Goal: Communication & Community: Ask a question

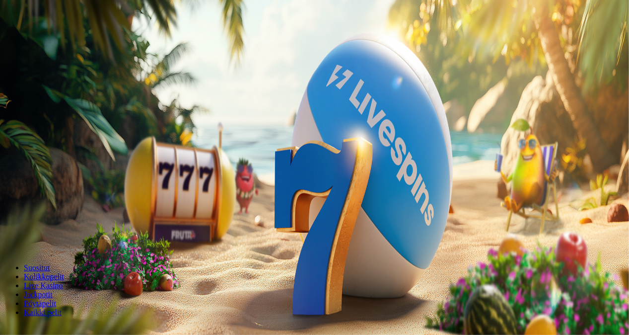
click at [74, 208] on input "***" at bounding box center [39, 213] width 70 height 10
type input "*"
type input "**"
click at [4, 236] on button "Talleta ja pelaa" at bounding box center [30, 241] width 52 height 10
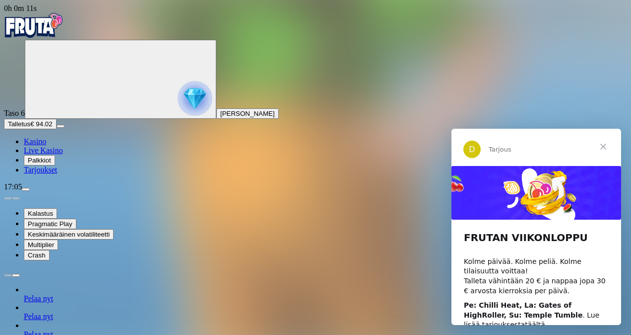
click at [603, 144] on span "Sulje" at bounding box center [604, 147] width 36 height 36
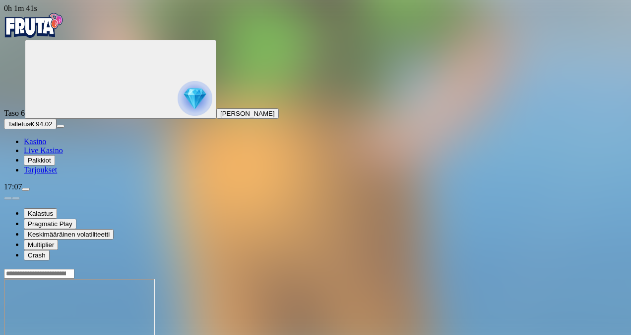
click at [63, 154] on span "Live Kasino" at bounding box center [43, 150] width 39 height 8
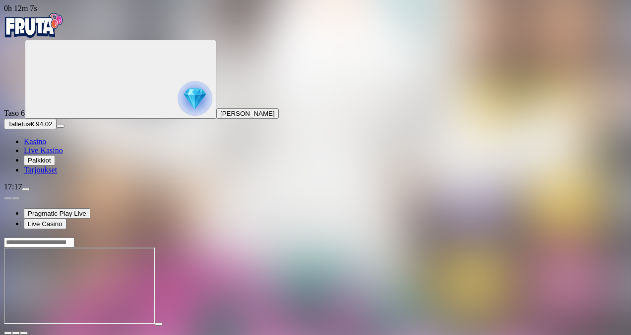
click at [63, 154] on span "Live Kasino" at bounding box center [43, 150] width 39 height 8
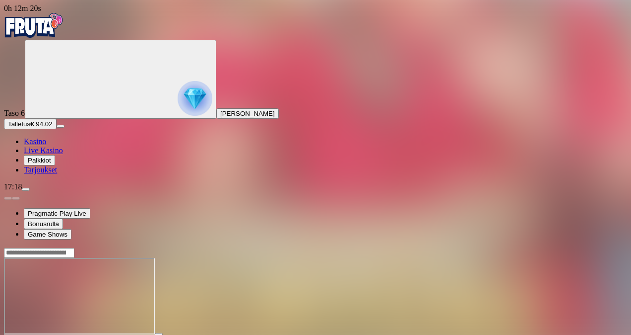
click at [53, 154] on span "Live Kasino" at bounding box center [43, 150] width 39 height 8
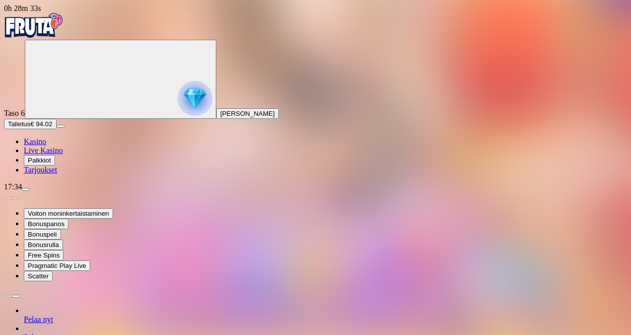
click at [26, 189] on span "menu icon" at bounding box center [26, 189] width 0 height 0
type input "**"
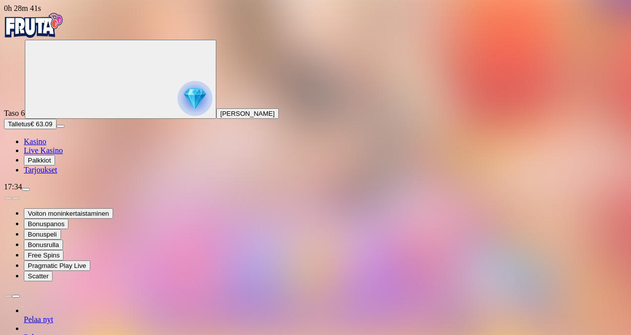
click at [61, 154] on span "Live Kasino" at bounding box center [43, 150] width 39 height 8
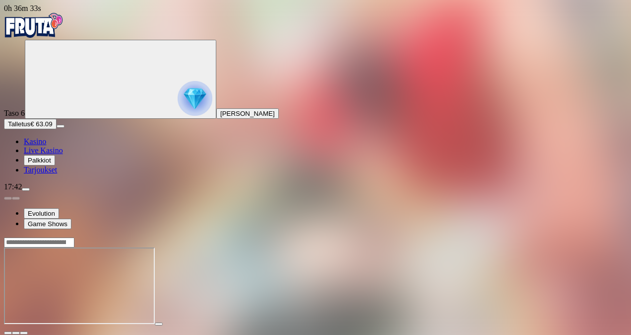
click at [57, 129] on button "Talletus € 63.09" at bounding box center [30, 124] width 53 height 10
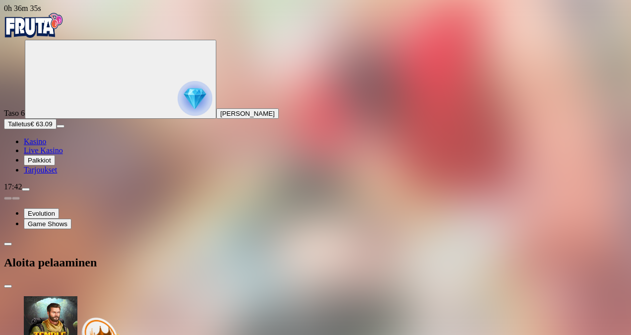
drag, startPoint x: 160, startPoint y: 220, endPoint x: 62, endPoint y: 226, distance: 98.9
type input "**"
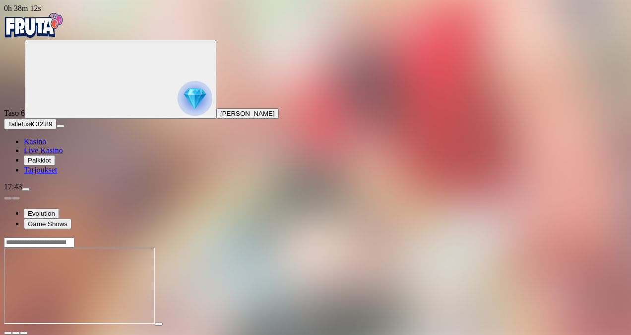
click at [60, 154] on span "Live Kasino" at bounding box center [43, 150] width 39 height 8
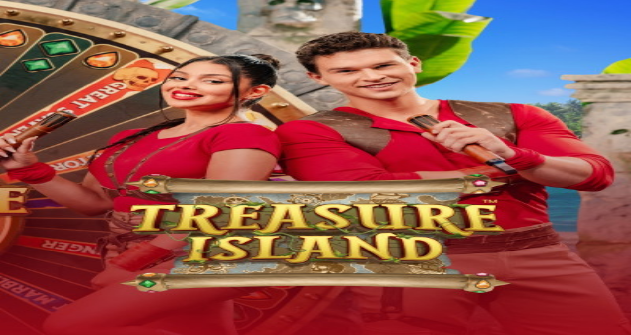
click at [523, 278] on div at bounding box center [315, 278] width 623 height 0
click at [39, 23] on img "Primary" at bounding box center [34, 16] width 60 height 25
click at [51, 29] on img "Primary" at bounding box center [34, 16] width 60 height 25
click at [49, 29] on img "Primary" at bounding box center [34, 16] width 60 height 25
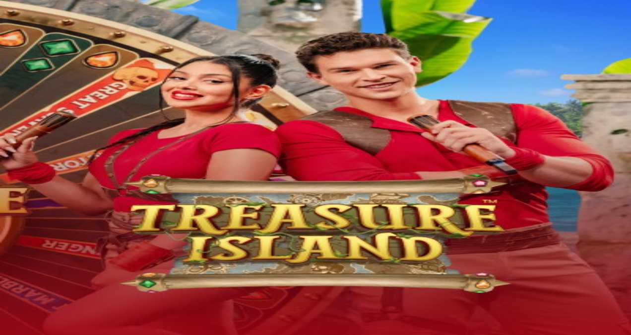
click at [481, 278] on div at bounding box center [315, 278] width 623 height 0
click at [58, 29] on img "Primary" at bounding box center [34, 16] width 60 height 25
click at [453, 278] on div at bounding box center [315, 278] width 623 height 0
click at [382, 278] on div at bounding box center [315, 278] width 623 height 0
click at [387, 278] on div at bounding box center [315, 278] width 623 height 0
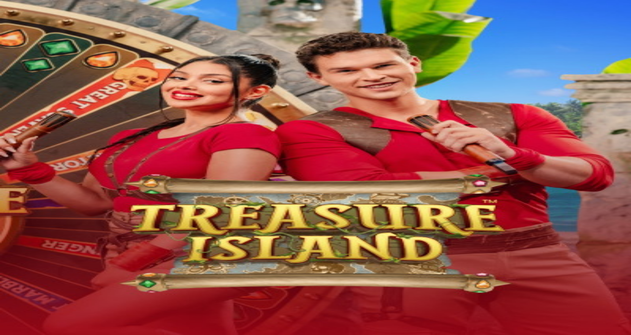
click at [131, 168] on h2 "Aloita pelaaminen" at bounding box center [315, 174] width 623 height 13
click at [57, 29] on img "Primary" at bounding box center [34, 16] width 60 height 25
click at [67, 40] on span "Kirjaudu" at bounding box center [73, 35] width 24 height 7
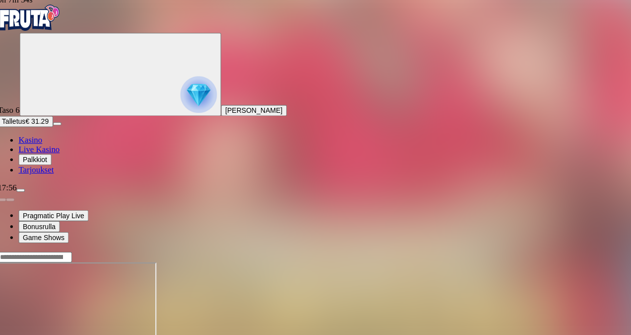
click at [50, 164] on span "Palkkiot" at bounding box center [39, 159] width 23 height 7
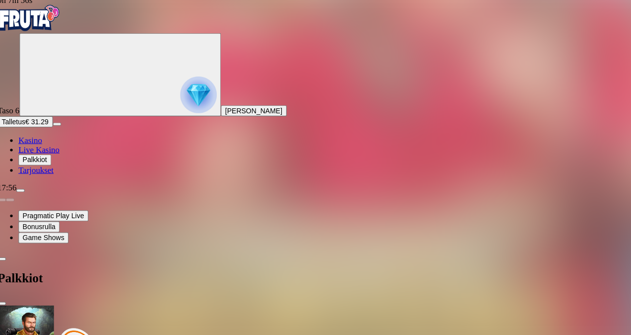
scroll to position [103, 0]
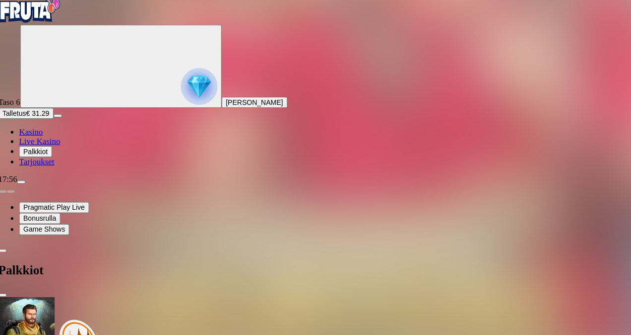
click at [26, 189] on span "menu icon" at bounding box center [26, 189] width 0 height 0
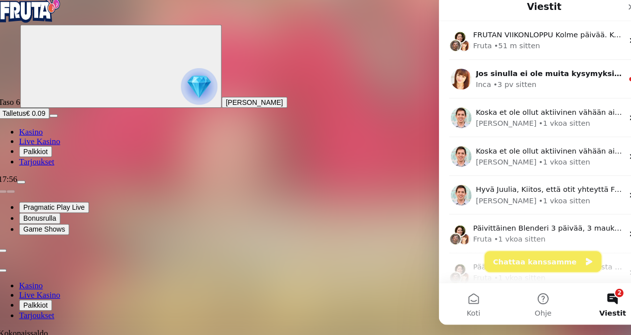
click at [554, 249] on button "Chattaa kanssamme" at bounding box center [537, 248] width 111 height 20
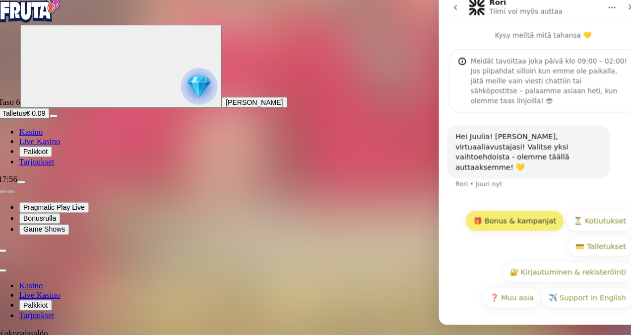
click at [520, 211] on button "🎁 Bonus & kampanjat" at bounding box center [511, 210] width 94 height 20
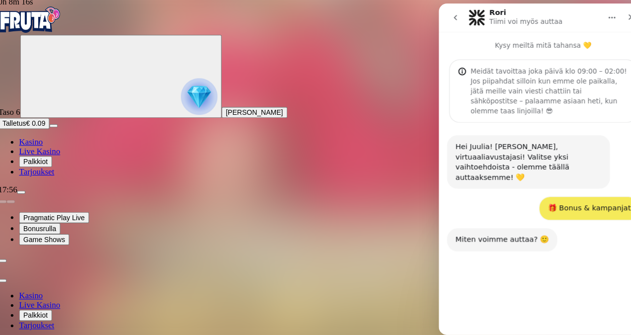
click at [549, 289] on button "❓ Muu tarjous" at bounding box center [533, 292] width 67 height 20
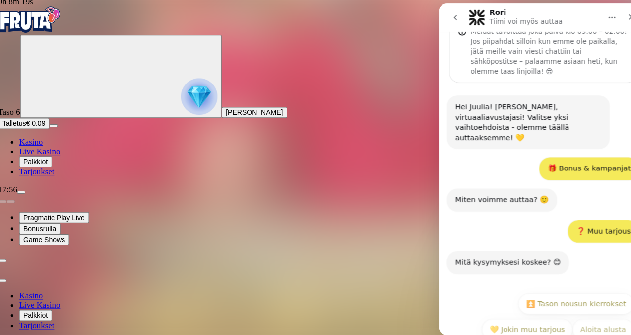
scroll to position [38, 0]
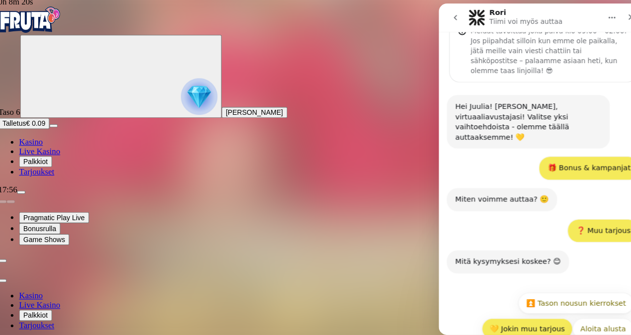
click at [524, 302] on button "💛 Jokin muu tarjous" at bounding box center [523, 312] width 86 height 20
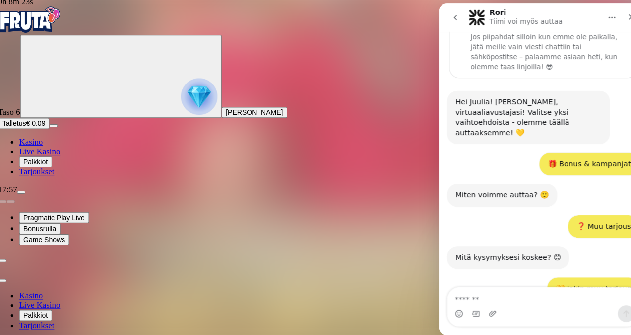
scroll to position [85, 0]
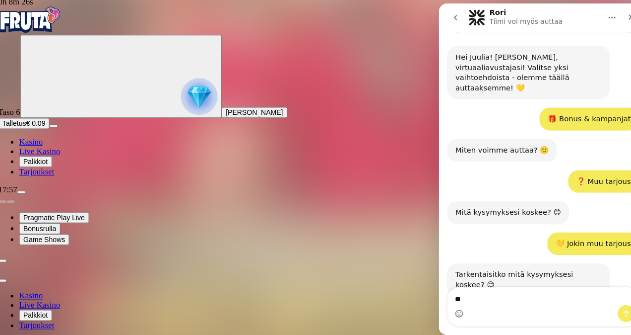
type textarea "*"
type textarea "**********"
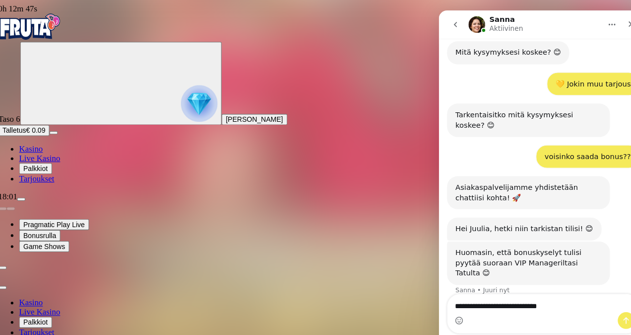
scroll to position [254, 0]
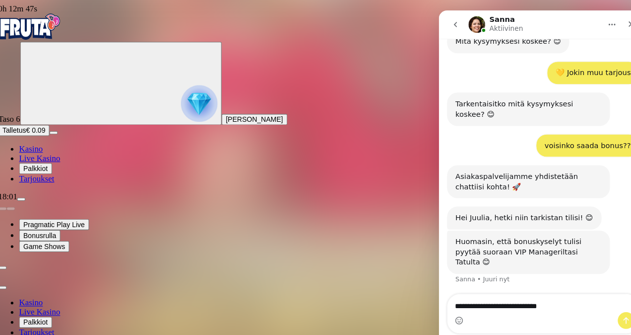
type textarea "**********"
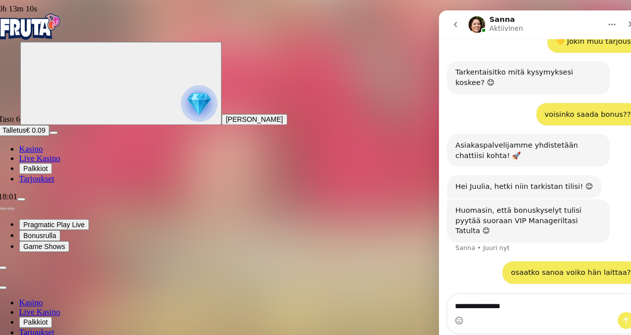
type textarea "**********"
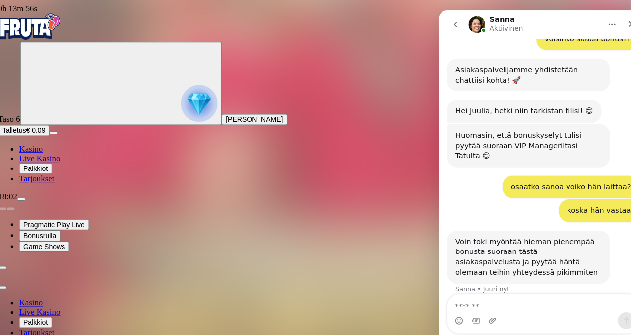
scroll to position [365, 0]
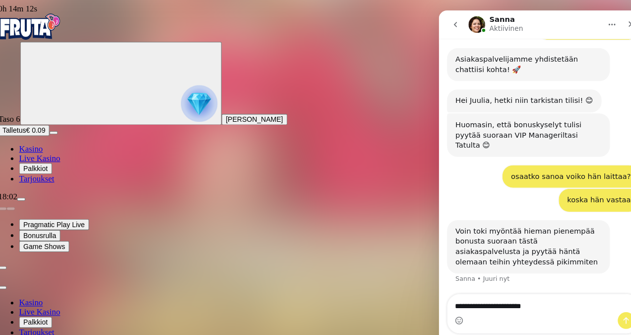
type textarea "**********"
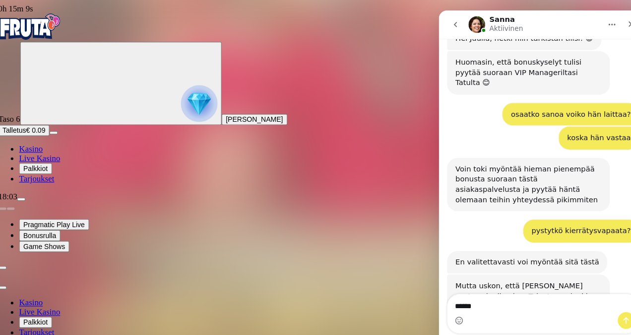
scroll to position [456, 0]
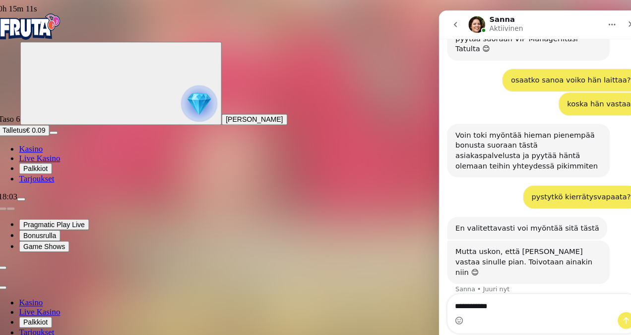
type textarea "**********"
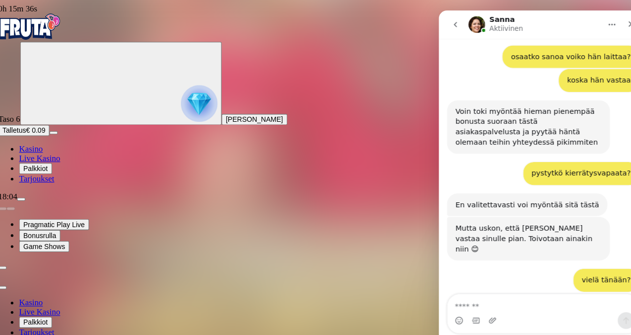
scroll to position [477, 0]
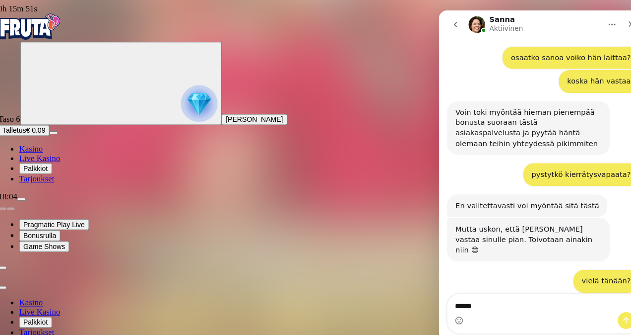
type textarea "******"
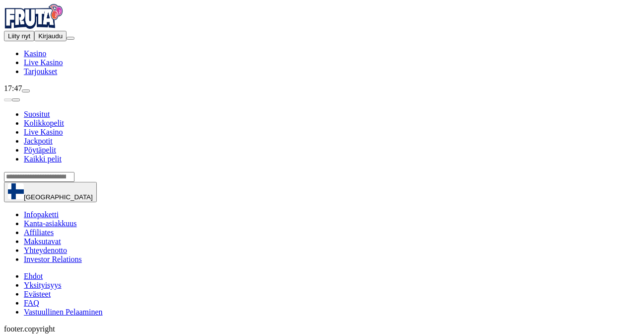
click at [67, 41] on button "Kirjaudu" at bounding box center [50, 36] width 32 height 10
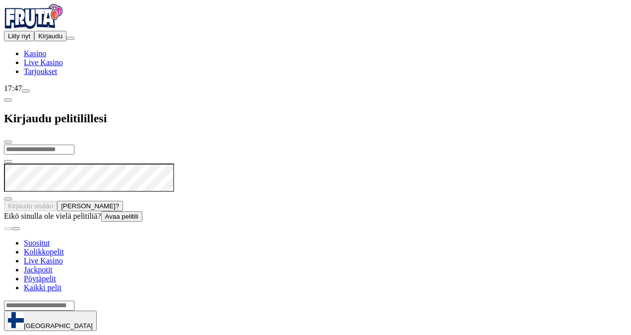
click at [8, 142] on span "close icon" at bounding box center [8, 142] width 0 height 0
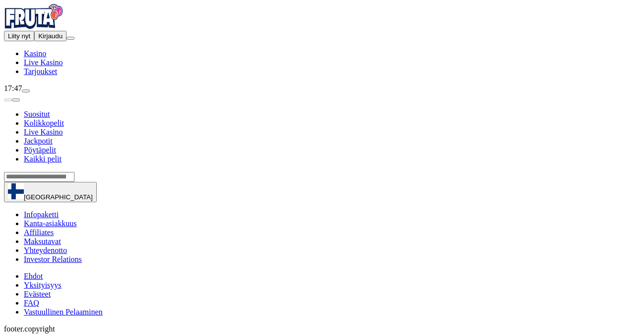
click at [63, 40] on span "Kirjaudu" at bounding box center [50, 35] width 24 height 7
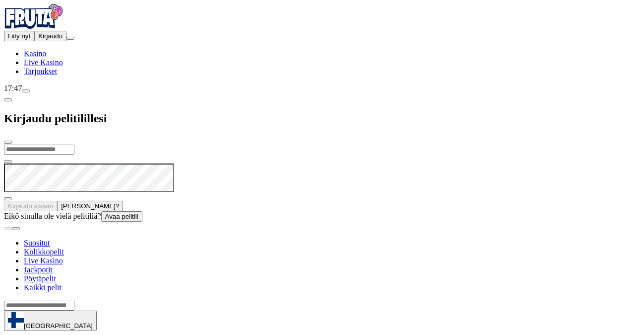
click at [74, 144] on input "email" at bounding box center [39, 149] width 70 height 10
click at [309, 221] on div at bounding box center [315, 221] width 623 height 0
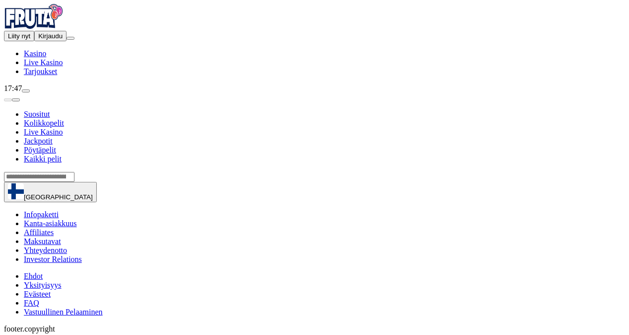
click at [58, 29] on img "Primary" at bounding box center [34, 16] width 60 height 25
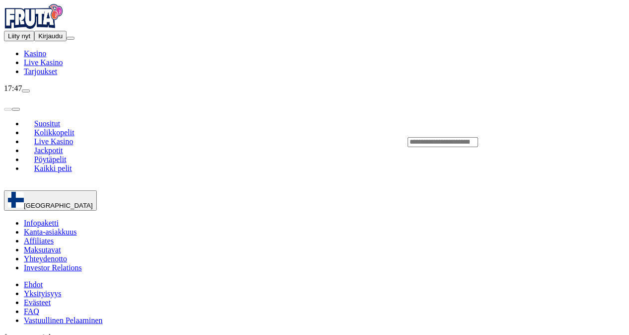
click at [59, 29] on img "Primary" at bounding box center [34, 16] width 60 height 25
click at [61, 29] on img "Primary" at bounding box center [34, 16] width 60 height 25
click at [62, 40] on span "Kirjaudu" at bounding box center [50, 35] width 24 height 7
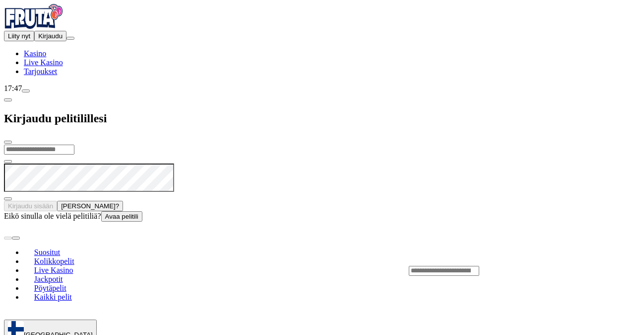
click at [142, 221] on button "Avaa pelitili" at bounding box center [121, 216] width 41 height 10
